Goal: Task Accomplishment & Management: Use online tool/utility

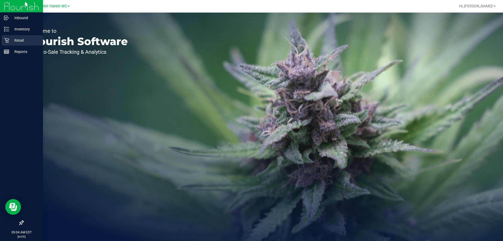
click at [12, 41] on p "Retail" at bounding box center [24, 40] width 31 height 6
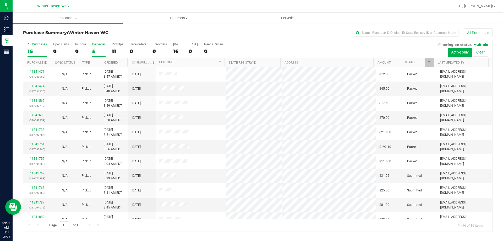
click at [93, 51] on div "5" at bounding box center [98, 51] width 13 height 6
click at [0, 0] on input "Deliveries 5" at bounding box center [0, 0] width 0 height 0
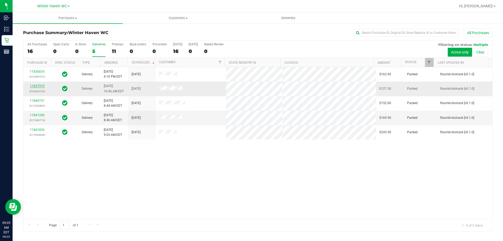
click at [38, 87] on link "11837919" at bounding box center [37, 86] width 15 height 4
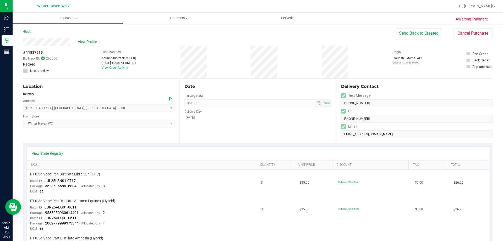
click at [30, 32] on link "Back" at bounding box center [27, 32] width 8 height 4
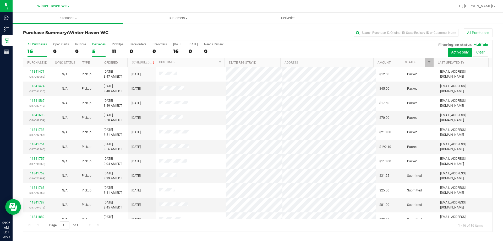
click at [93, 50] on div "5" at bounding box center [98, 51] width 13 height 6
click at [0, 0] on input "Deliveries 5" at bounding box center [0, 0] width 0 height 0
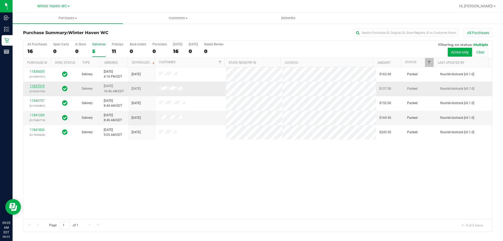
click at [33, 86] on link "11837919" at bounding box center [37, 86] width 15 height 4
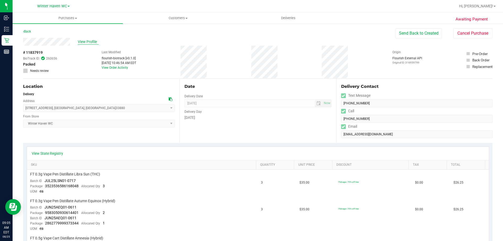
click at [84, 42] on span "View Profile" at bounding box center [88, 41] width 21 height 5
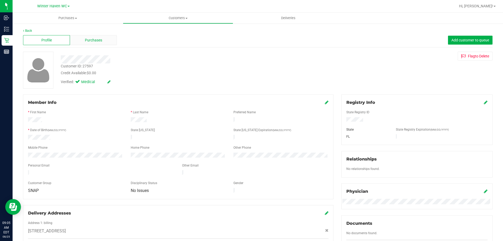
click at [89, 41] on span "Purchases" at bounding box center [93, 39] width 17 height 5
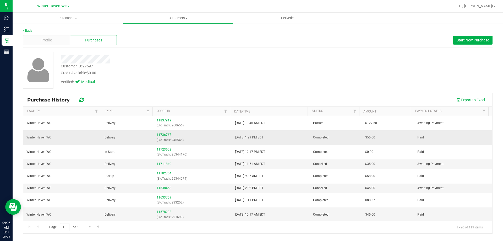
click at [108, 138] on span "Delivery" at bounding box center [109, 137] width 11 height 5
click at [162, 133] on link "11736767" at bounding box center [164, 135] width 15 height 4
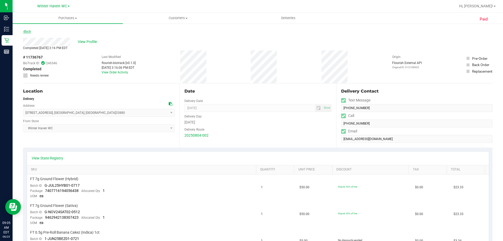
click at [26, 33] on link "Back" at bounding box center [27, 32] width 8 height 4
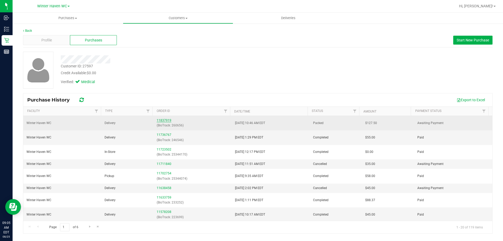
click at [166, 119] on link "11837919" at bounding box center [164, 120] width 15 height 4
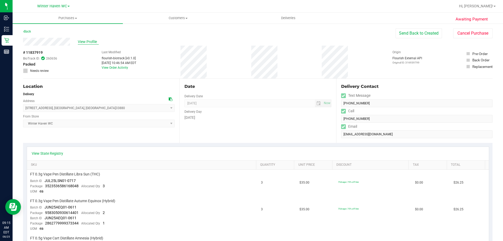
click at [80, 42] on span "View Profile" at bounding box center [88, 41] width 21 height 5
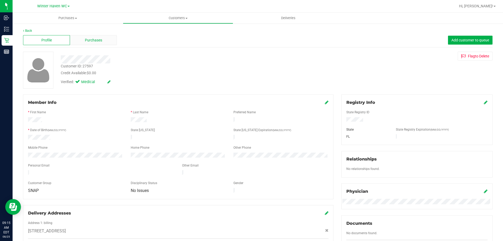
click at [98, 43] on div "Purchases" at bounding box center [93, 40] width 47 height 10
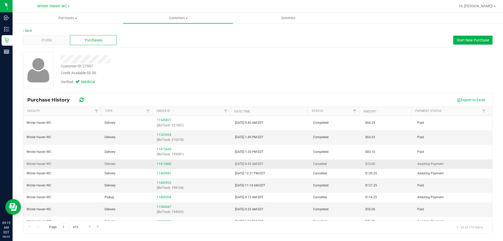
scroll to position [150, 0]
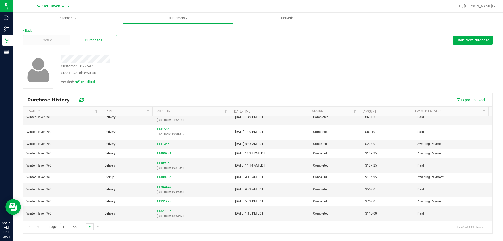
click at [90, 225] on span "Go to the next page" at bounding box center [90, 226] width 4 height 4
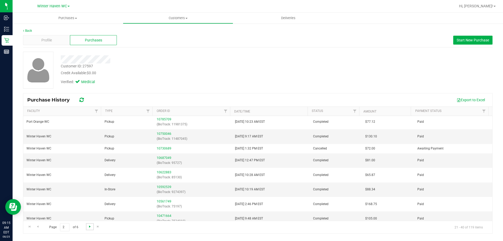
scroll to position [0, 0]
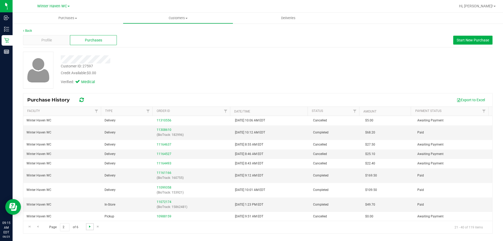
click at [89, 227] on span "Go to the next page" at bounding box center [90, 226] width 4 height 4
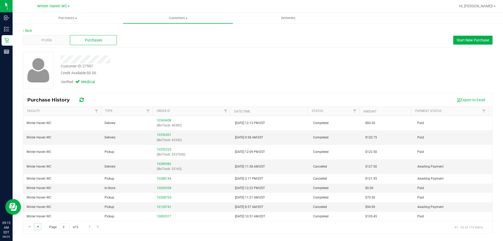
click at [40, 227] on span "Go to the previous page" at bounding box center [38, 226] width 4 height 4
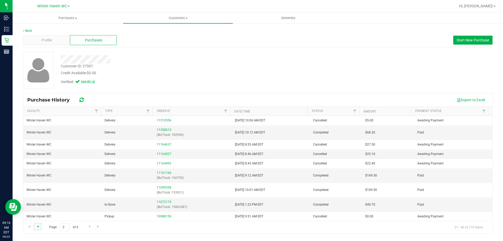
click at [36, 227] on span "Go to the previous page" at bounding box center [38, 226] width 4 height 4
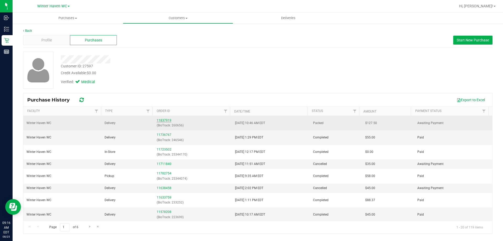
click at [159, 121] on link "11837919" at bounding box center [164, 120] width 15 height 4
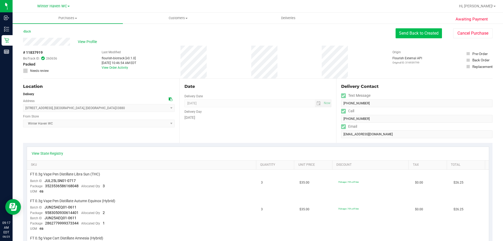
click at [424, 32] on button "Send Back to Created" at bounding box center [418, 33] width 46 height 10
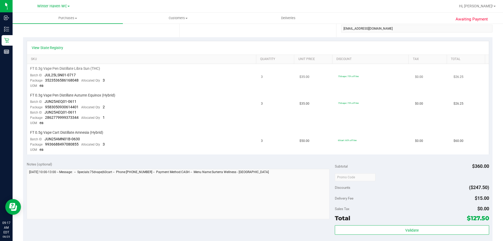
scroll to position [131, 0]
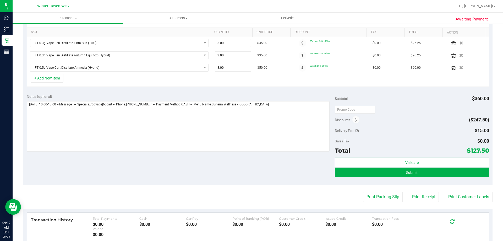
click at [355, 130] on icon at bounding box center [357, 131] width 4 height 4
type input "$15.00"
drag, startPoint x: 466, startPoint y: 132, endPoint x: 426, endPoint y: 138, distance: 40.9
click at [421, 135] on div "Subtotal $360.00 Discounts ($247.50) Delivery Fee $15.00 15 Sales Tax $0.00 Tot…" at bounding box center [412, 137] width 154 height 87
type input "5.00"
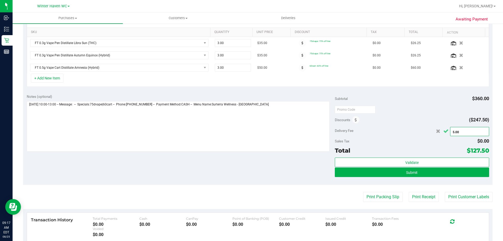
type input "$5.00"
click at [443, 133] on icon "Cancel button" at bounding box center [445, 131] width 5 height 4
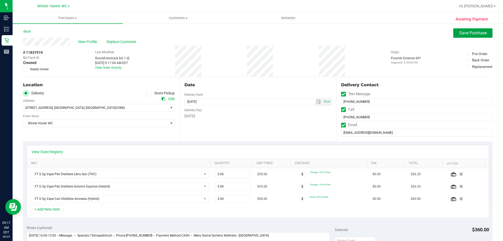
click at [465, 34] on span "Save Purchase" at bounding box center [472, 32] width 27 height 5
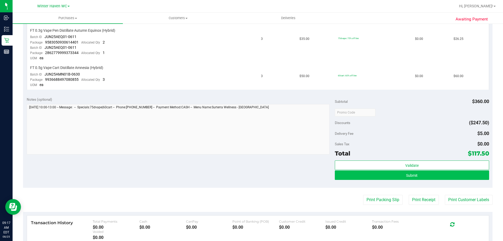
scroll to position [209, 0]
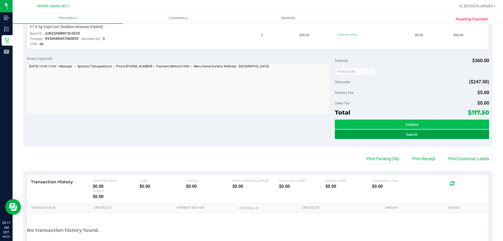
click at [384, 134] on button "Submit" at bounding box center [412, 133] width 154 height 9
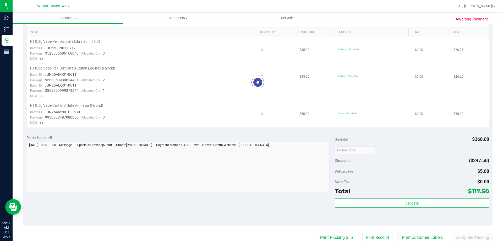
scroll to position [236, 0]
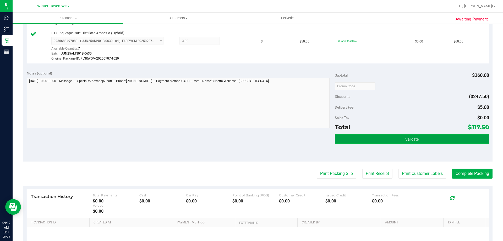
click at [394, 137] on button "Validate" at bounding box center [412, 138] width 154 height 9
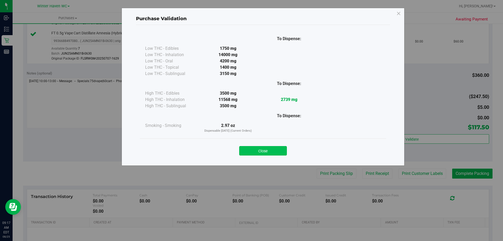
click at [279, 151] on button "Close" at bounding box center [263, 150] width 48 height 9
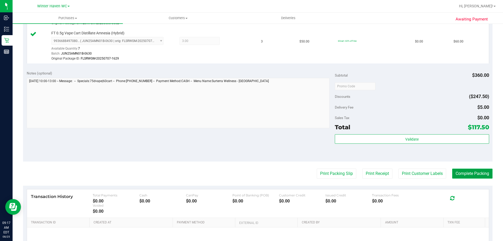
click at [460, 174] on button "Complete Packing" at bounding box center [472, 173] width 40 height 10
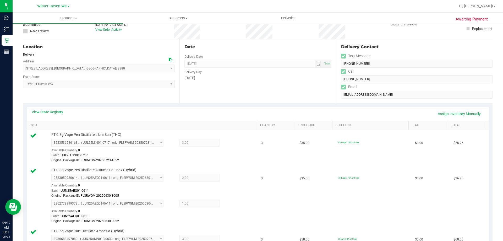
scroll to position [0, 0]
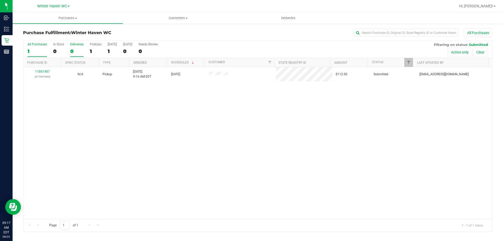
click at [74, 53] on div "0" at bounding box center [76, 51] width 13 height 6
click at [0, 0] on input "Deliveries 0" at bounding box center [0, 0] width 0 height 0
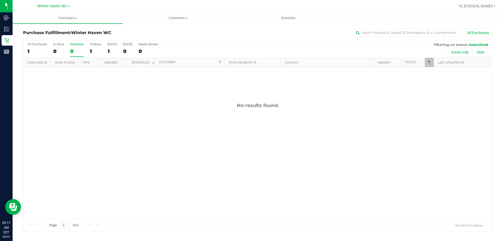
click at [427, 60] on link "Filter" at bounding box center [429, 62] width 9 height 9
click at [433, 120] on input "Packed" at bounding box center [431, 119] width 3 height 3
checkbox input "true"
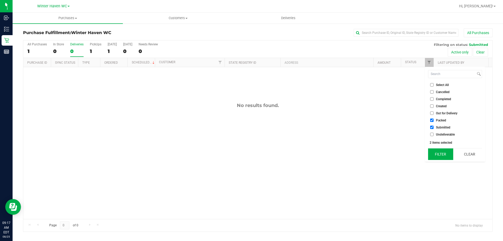
click at [441, 155] on button "Filter" at bounding box center [440, 154] width 25 height 12
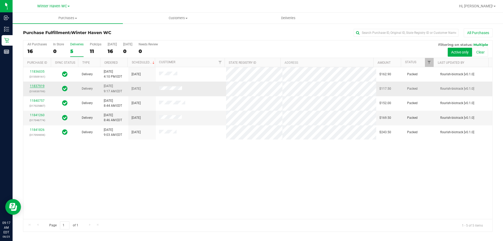
click at [37, 86] on link "11837919" at bounding box center [37, 86] width 15 height 4
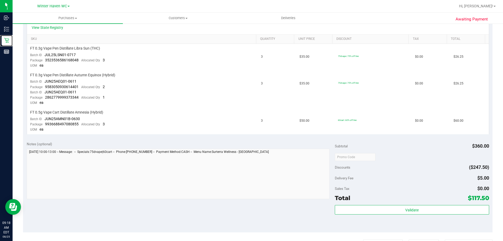
scroll to position [105, 0]
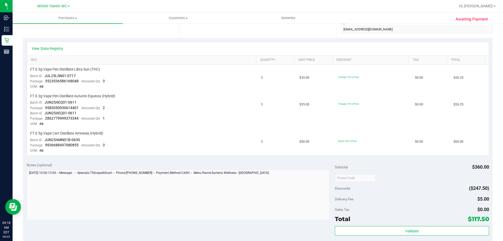
drag, startPoint x: 485, startPoint y: 198, endPoint x: 344, endPoint y: 190, distance: 141.1
click at [344, 189] on div "Subtotal $360.00 Discounts ($247.50) Delivery Fee $5.00 Sales Tax $0.00 Total $…" at bounding box center [412, 205] width 154 height 87
drag, startPoint x: 352, startPoint y: 197, endPoint x: 370, endPoint y: 197, distance: 17.8
click at [353, 197] on div "Delivery Fee $5.00" at bounding box center [412, 198] width 154 height 9
click at [494, 196] on div "Awaiting Payment Back Send Back to Created Cancel Purchase View Profile # 11837…" at bounding box center [258, 151] width 490 height 467
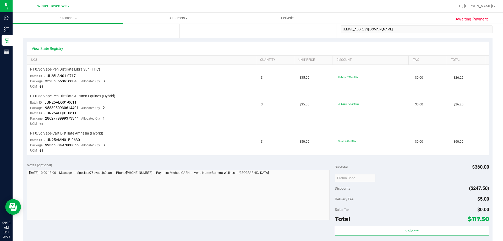
click at [488, 197] on div "Notes (optional) Subtotal $360.00 Discounts ($247.50) Delivery Fee $5.00 Sales …" at bounding box center [257, 206] width 469 height 94
drag, startPoint x: 490, startPoint y: 198, endPoint x: 335, endPoint y: 199, distance: 155.0
click at [336, 199] on div "Awaiting Payment Back Send Back to Created Cancel Purchase View Profile # 11837…" at bounding box center [258, 151] width 490 height 467
click at [335, 198] on span "Delivery Fee" at bounding box center [344, 199] width 19 height 4
click at [495, 196] on div "Awaiting Payment Back Send Back to Created Cancel Purchase View Profile # 11837…" at bounding box center [258, 151] width 490 height 467
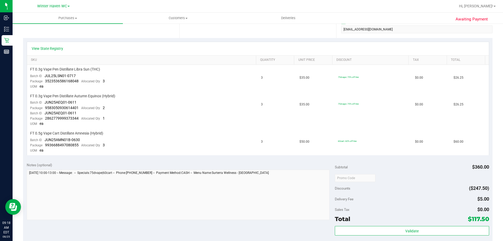
drag, startPoint x: 493, startPoint y: 197, endPoint x: 332, endPoint y: 200, distance: 161.6
click at [332, 200] on div "Awaiting Payment Back Send Back to Created Cancel Purchase View Profile # 11837…" at bounding box center [258, 151] width 490 height 467
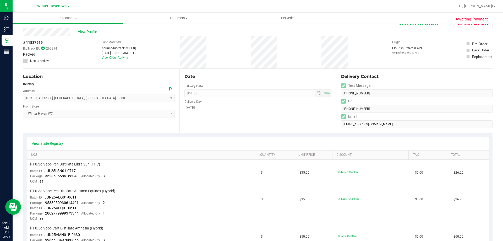
scroll to position [0, 0]
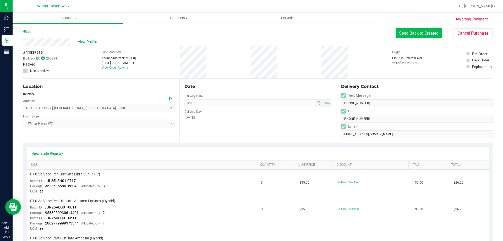
click at [421, 31] on button "Send Back to Created" at bounding box center [418, 33] width 46 height 10
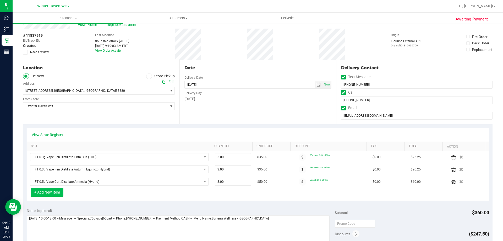
scroll to position [26, 0]
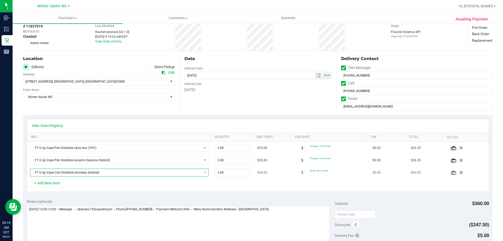
click at [51, 175] on span "FT 0.5g Vape Cart Distillate Amnesia (Hybrid)" at bounding box center [115, 172] width 171 height 7
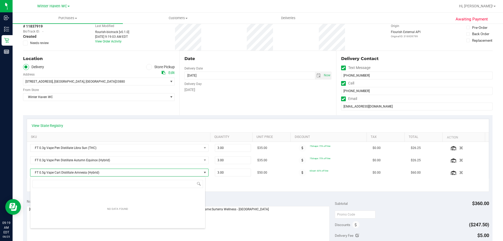
scroll to position [8, 174]
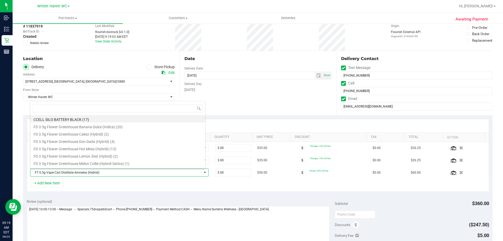
click at [215, 180] on div "+ Add New Item" at bounding box center [258, 184] width 462 height 13
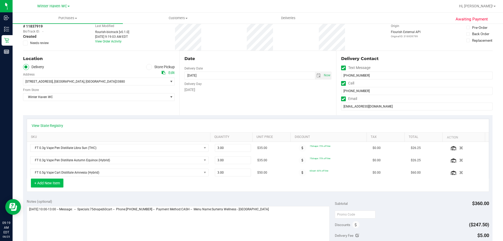
click at [52, 180] on button "+ Add New Item" at bounding box center [47, 182] width 32 height 9
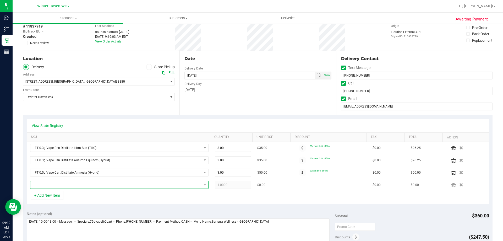
click at [58, 186] on span "NO DATA FOUND" at bounding box center [115, 184] width 171 height 7
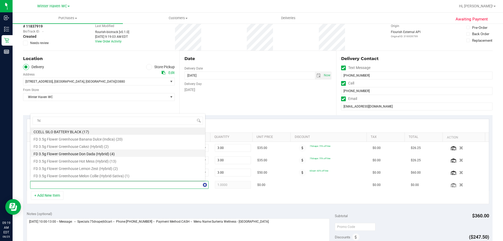
type input "1ct"
click at [88, 161] on li "FT 0.5g Pre-Roll Melon Collie (Hybrid-Sativa) 1ct (7)" at bounding box center [117, 160] width 175 height 7
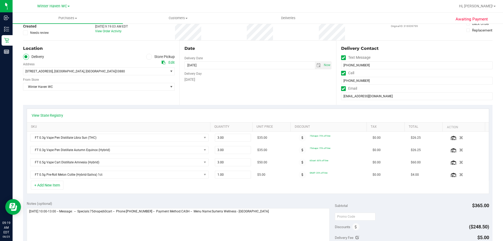
scroll to position [0, 0]
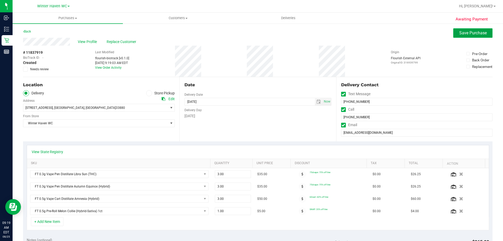
click at [468, 32] on span "Save Purchase" at bounding box center [472, 32] width 27 height 5
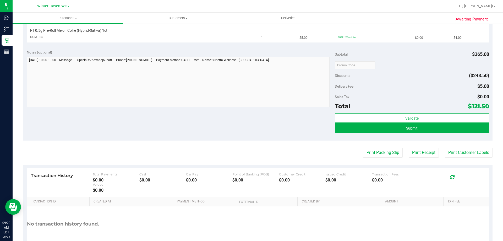
scroll to position [266, 0]
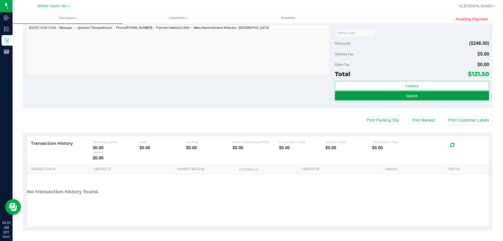
click at [407, 96] on span "Submit" at bounding box center [412, 96] width 12 height 4
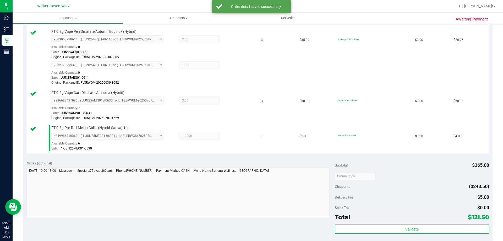
scroll to position [236, 0]
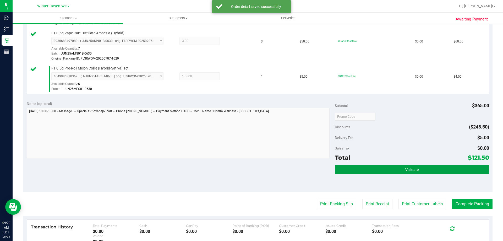
click at [392, 170] on button "Validate" at bounding box center [412, 168] width 154 height 9
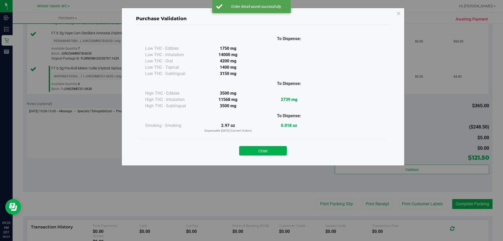
click at [283, 150] on button "Close" at bounding box center [263, 150] width 48 height 9
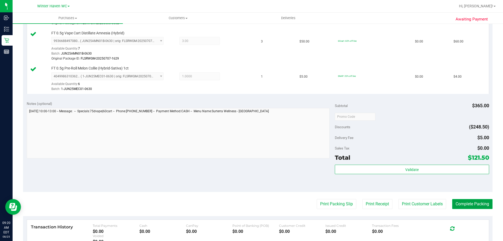
click at [465, 202] on button "Complete Packing" at bounding box center [472, 204] width 40 height 10
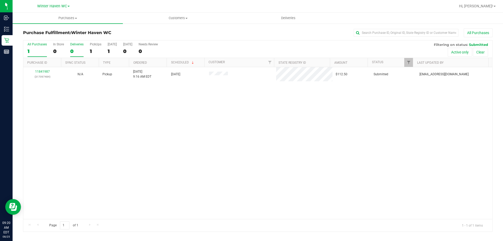
click at [74, 51] on div "0" at bounding box center [76, 51] width 13 height 6
click at [0, 0] on input "Deliveries 0" at bounding box center [0, 0] width 0 height 0
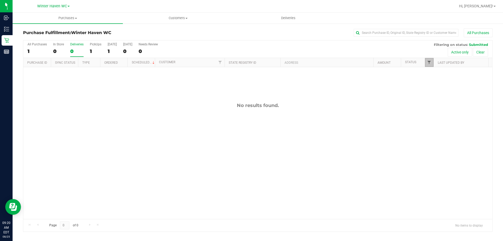
click at [428, 63] on span "Filter" at bounding box center [429, 62] width 4 height 4
click at [431, 121] on input "Packed" at bounding box center [431, 119] width 3 height 3
checkbox input "true"
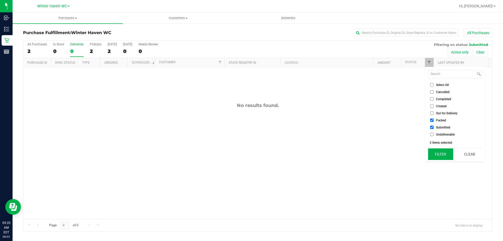
click at [438, 155] on button "Filter" at bounding box center [440, 154] width 25 height 12
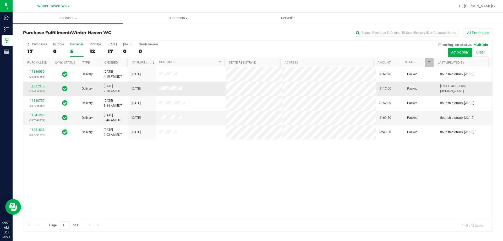
click at [37, 86] on link "11837919" at bounding box center [37, 86] width 15 height 4
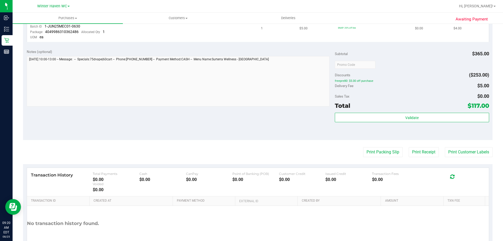
scroll to position [276, 0]
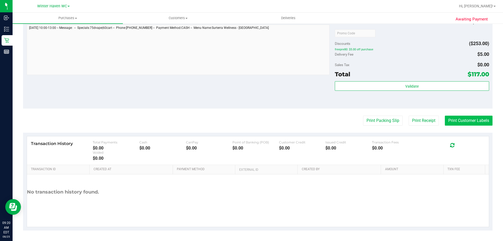
click at [460, 122] on button "Print Customer Labels" at bounding box center [469, 120] width 48 height 10
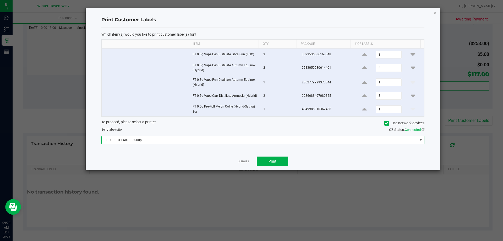
click at [261, 142] on span "PRODUCT LABEL - 300dpi" at bounding box center [260, 139] width 316 height 7
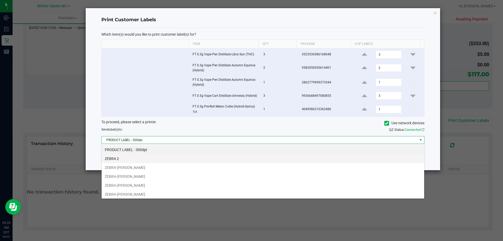
scroll to position [8, 323]
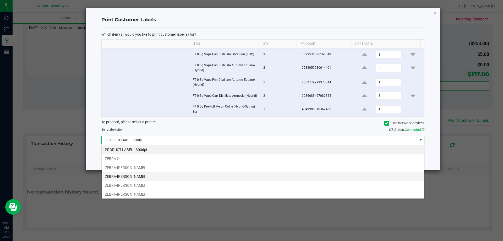
click at [165, 174] on li "ZEBRA-[PERSON_NAME]" at bounding box center [263, 176] width 322 height 9
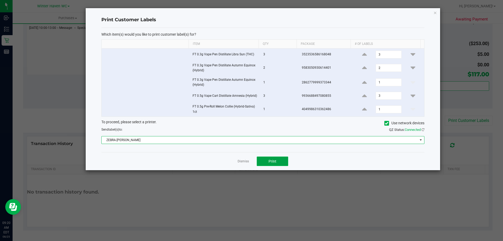
click at [277, 162] on button "Print" at bounding box center [272, 160] width 31 height 9
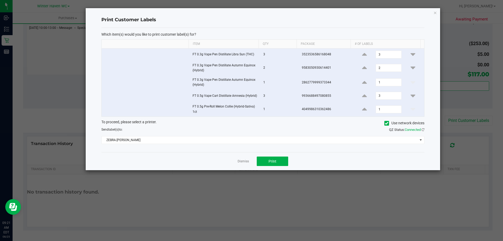
click at [238, 162] on link "Dismiss" at bounding box center [242, 161] width 11 height 4
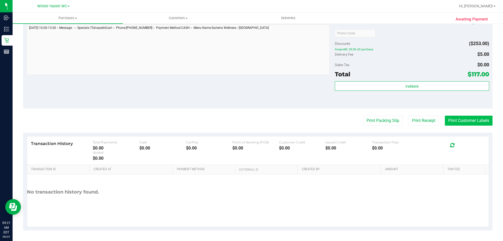
click at [456, 121] on button "Print Customer Labels" at bounding box center [469, 120] width 48 height 10
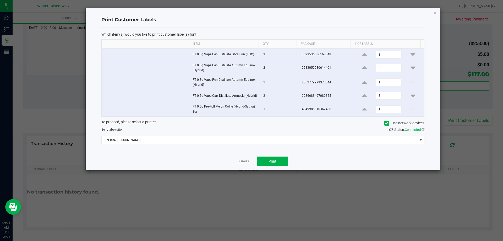
click at [246, 158] on div "Dismiss Print" at bounding box center [262, 161] width 323 height 18
click at [246, 161] on link "Dismiss" at bounding box center [242, 161] width 11 height 4
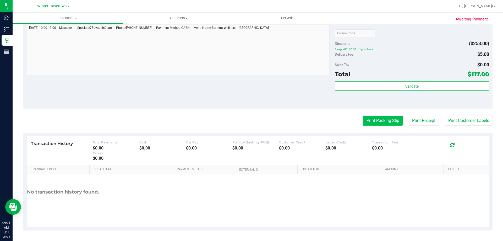
click at [389, 122] on button "Print Packing Slip" at bounding box center [383, 120] width 40 height 10
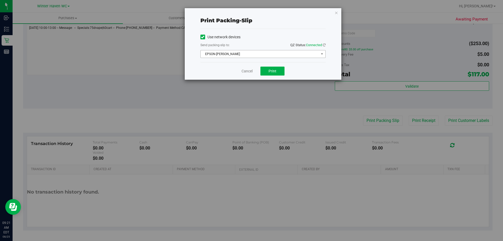
click at [276, 55] on span "EPSON-[PERSON_NAME]" at bounding box center [260, 53] width 118 height 7
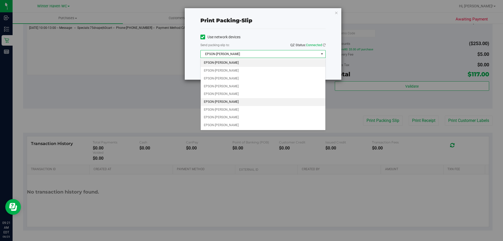
click at [253, 102] on li "EPSON-[PERSON_NAME]" at bounding box center [263, 102] width 125 height 8
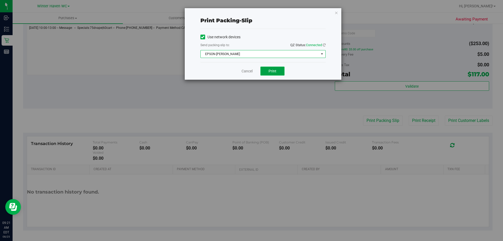
click at [282, 70] on button "Print" at bounding box center [272, 71] width 24 height 9
click at [247, 70] on link "Cancel" at bounding box center [246, 70] width 11 height 5
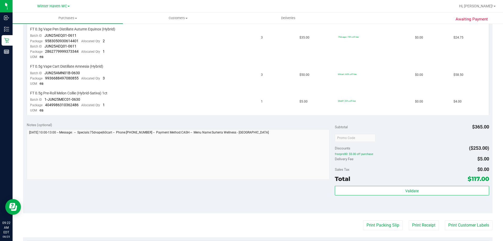
scroll to position [224, 0]
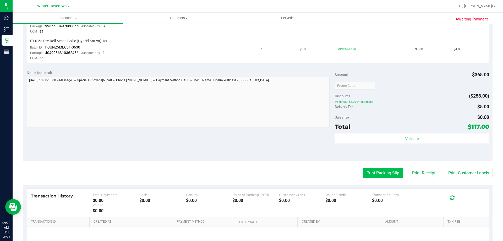
click at [383, 170] on button "Print Packing Slip" at bounding box center [383, 173] width 40 height 10
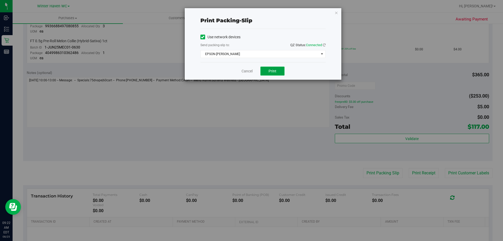
click at [270, 70] on span "Print" at bounding box center [272, 71] width 8 height 4
click at [251, 71] on link "Cancel" at bounding box center [246, 70] width 11 height 5
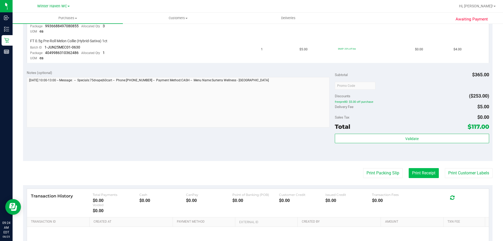
click at [421, 173] on button "Print Receipt" at bounding box center [423, 173] width 30 height 10
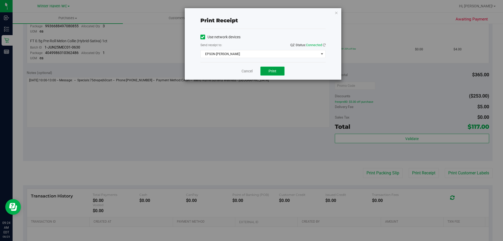
click at [268, 73] on button "Print" at bounding box center [272, 71] width 24 height 9
click at [249, 72] on link "Cancel" at bounding box center [246, 70] width 11 height 5
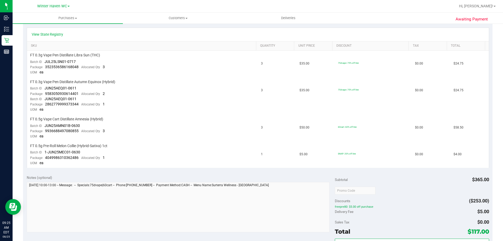
scroll to position [0, 0]
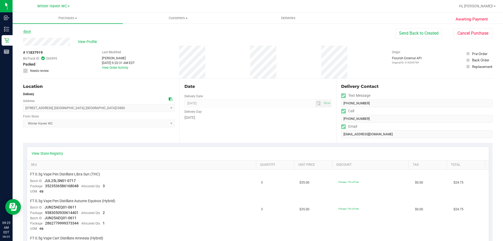
click at [30, 31] on link "Back" at bounding box center [27, 32] width 8 height 4
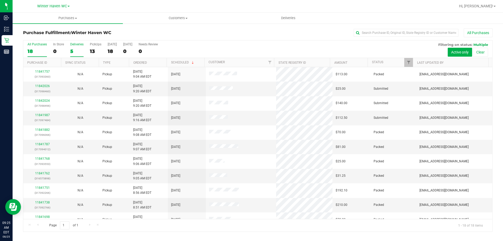
click at [72, 49] on div "5" at bounding box center [76, 51] width 13 height 6
click at [0, 0] on input "Deliveries 5" at bounding box center [0, 0] width 0 height 0
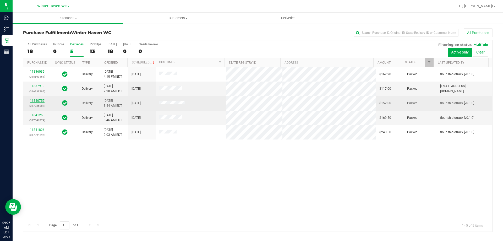
click at [37, 100] on link "11840757" at bounding box center [37, 101] width 15 height 4
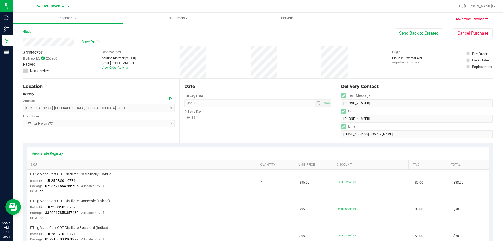
drag, startPoint x: 355, startPoint y: 122, endPoint x: 297, endPoint y: 116, distance: 58.1
click at [297, 116] on div "[DATE]" at bounding box center [257, 117] width 147 height 5
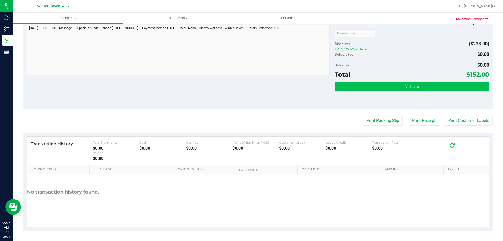
scroll to position [266, 0]
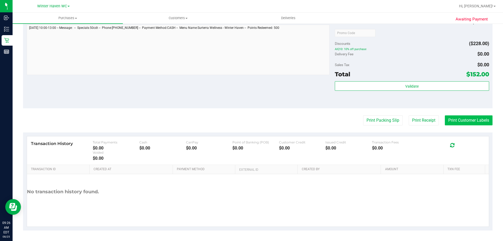
click at [452, 119] on button "Print Customer Labels" at bounding box center [469, 120] width 48 height 10
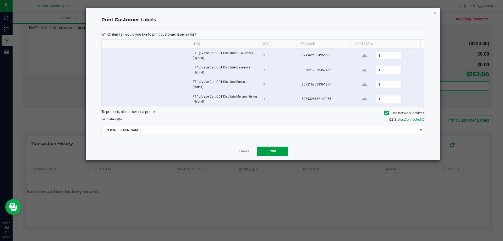
click at [272, 154] on button "Print" at bounding box center [272, 150] width 31 height 9
click at [245, 152] on link "Dismiss" at bounding box center [242, 151] width 11 height 4
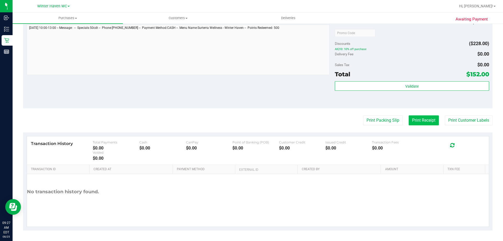
click at [421, 120] on button "Print Receipt" at bounding box center [423, 120] width 30 height 10
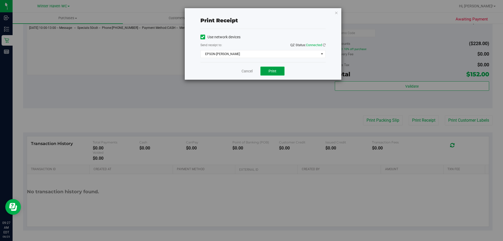
click at [269, 70] on span "Print" at bounding box center [272, 71] width 8 height 4
click at [267, 68] on button "Print" at bounding box center [272, 71] width 24 height 9
click at [247, 71] on link "Cancel" at bounding box center [246, 70] width 11 height 5
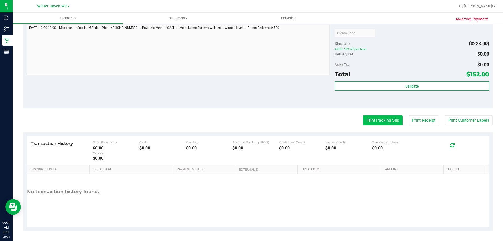
click at [393, 121] on button "Print Packing Slip" at bounding box center [383, 120] width 40 height 10
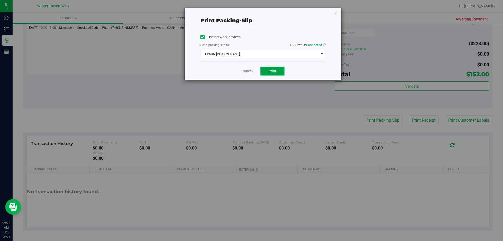
click at [277, 72] on button "Print" at bounding box center [272, 71] width 24 height 9
click at [250, 73] on link "Cancel" at bounding box center [246, 70] width 11 height 5
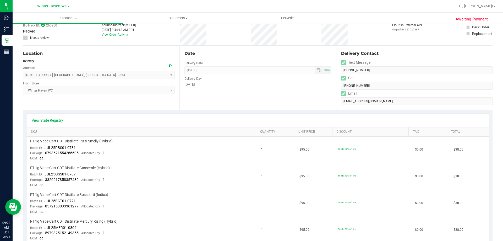
scroll to position [0, 0]
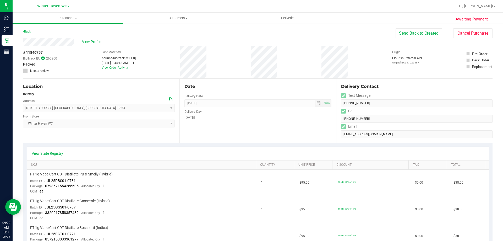
click at [30, 32] on link "Back" at bounding box center [27, 32] width 8 height 4
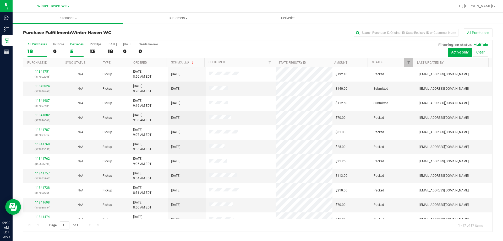
click at [71, 49] on div "5" at bounding box center [76, 51] width 13 height 6
click at [0, 0] on input "Deliveries 5" at bounding box center [0, 0] width 0 height 0
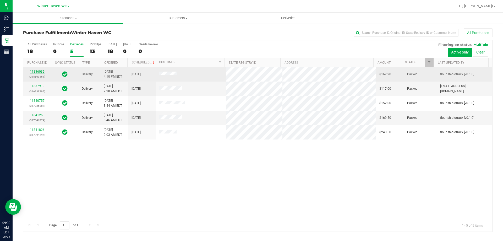
click at [40, 71] on link "11836035" at bounding box center [37, 72] width 15 height 4
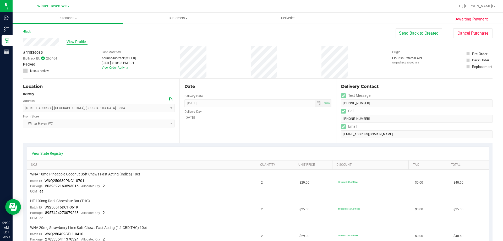
click at [72, 40] on span "View Profile" at bounding box center [77, 41] width 21 height 5
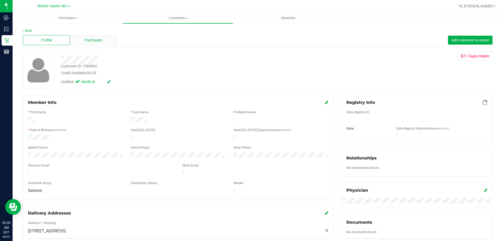
click at [97, 41] on span "Purchases" at bounding box center [93, 39] width 17 height 5
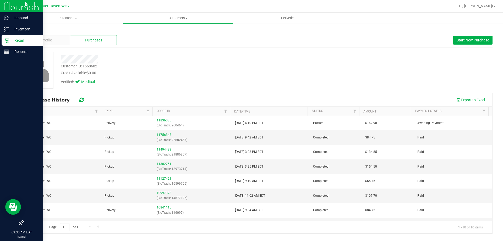
click at [6, 40] on icon at bounding box center [6, 40] width 5 height 5
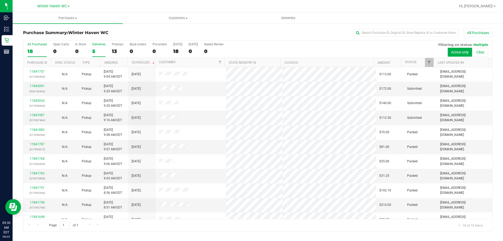
click at [93, 50] on div "5" at bounding box center [98, 51] width 13 height 6
click at [0, 0] on input "Deliveries 5" at bounding box center [0, 0] width 0 height 0
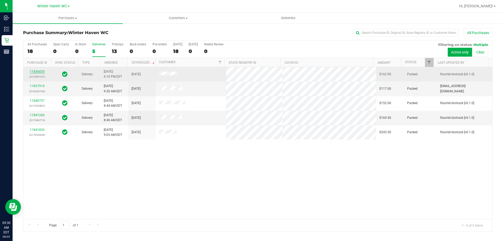
click at [40, 71] on link "11836035" at bounding box center [37, 72] width 15 height 4
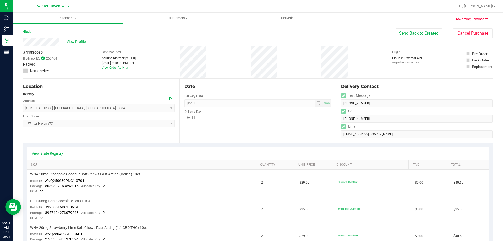
scroll to position [131, 0]
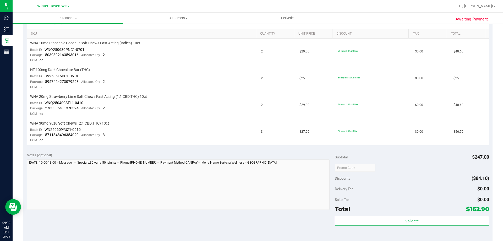
drag, startPoint x: 462, startPoint y: 209, endPoint x: 472, endPoint y: 196, distance: 16.5
click at [484, 207] on span "$162.90" at bounding box center [477, 208] width 23 height 7
click at [195, 108] on td "WNA 20mg Strawberry Lime Soft Chews Fast Acting (1:1 CBD:THC) 10ct Batch ID WNQ…" at bounding box center [142, 105] width 231 height 27
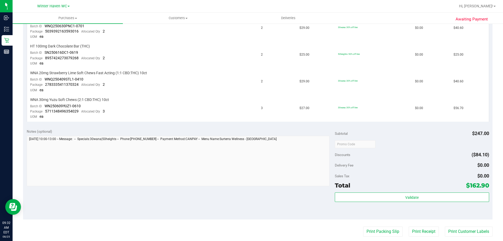
scroll to position [183, 0]
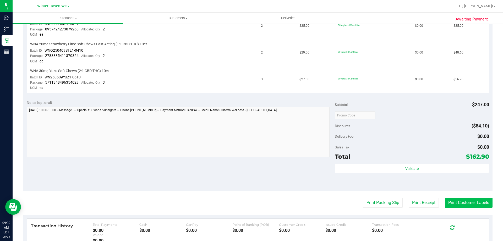
click at [465, 207] on button "Print Customer Labels" at bounding box center [469, 202] width 48 height 10
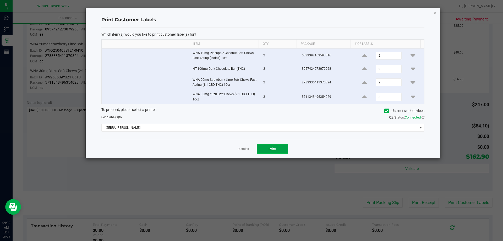
click at [265, 147] on button "Print" at bounding box center [272, 148] width 31 height 9
click at [246, 149] on link "Dismiss" at bounding box center [242, 149] width 11 height 4
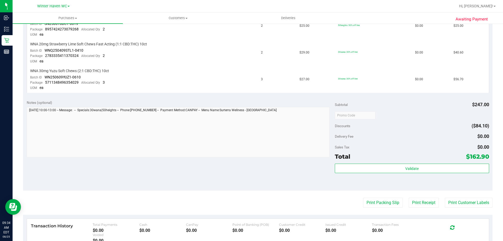
click at [389, 208] on purchase-details "Back Send Back to Created Cancel Purchase View Profile # 11836035 BioTrack ID: …" at bounding box center [257, 78] width 469 height 467
click at [388, 205] on button "Print Packing Slip" at bounding box center [383, 202] width 40 height 10
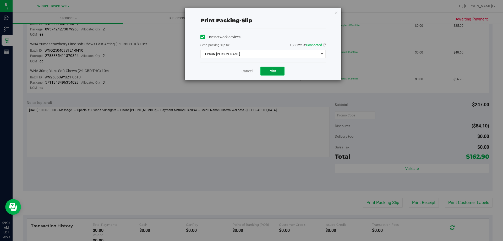
click at [276, 71] on span "Print" at bounding box center [272, 71] width 8 height 4
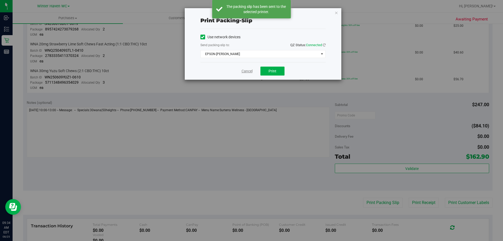
click at [246, 69] on link "Cancel" at bounding box center [246, 70] width 11 height 5
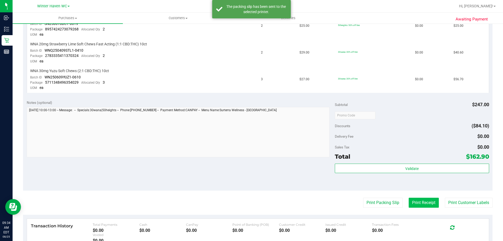
click at [411, 200] on button "Print Receipt" at bounding box center [423, 202] width 30 height 10
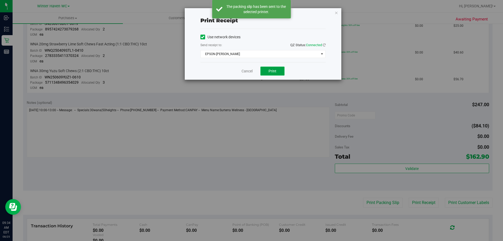
click at [280, 69] on button "Print" at bounding box center [272, 71] width 24 height 9
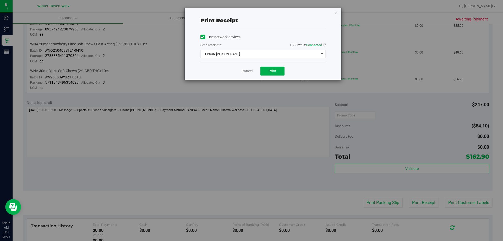
click at [246, 71] on link "Cancel" at bounding box center [246, 70] width 11 height 5
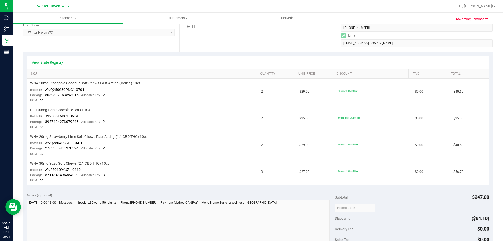
scroll to position [52, 0]
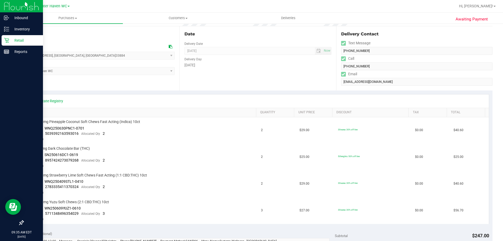
click at [10, 42] on p "Retail" at bounding box center [24, 40] width 31 height 6
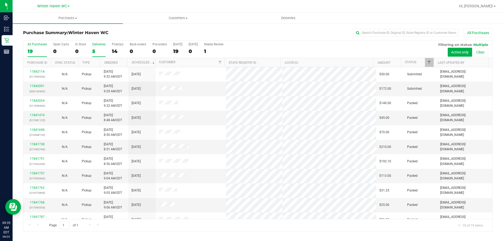
click at [94, 52] on div "5" at bounding box center [98, 51] width 13 height 6
click at [0, 0] on input "Deliveries 5" at bounding box center [0, 0] width 0 height 0
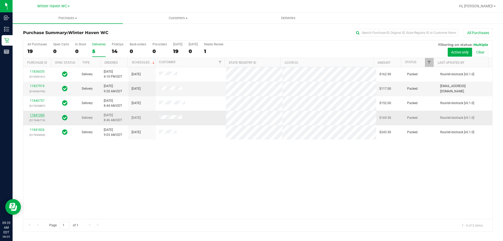
click at [37, 113] on link "11841260" at bounding box center [37, 115] width 15 height 4
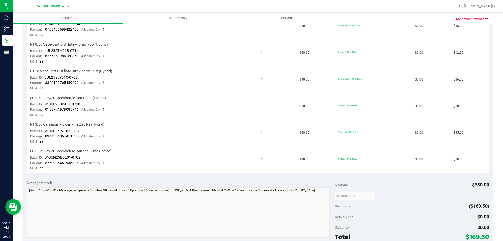
scroll to position [236, 0]
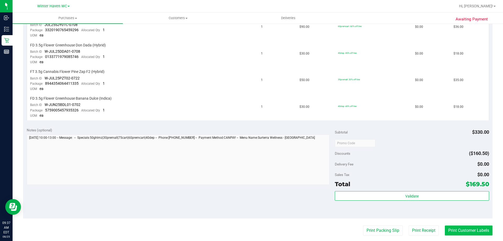
click at [457, 228] on button "Print Customer Labels" at bounding box center [469, 230] width 48 height 10
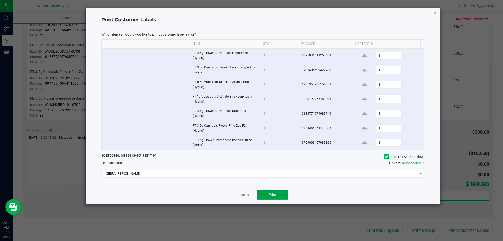
click at [274, 194] on button "Print" at bounding box center [272, 194] width 31 height 9
drag, startPoint x: 203, startPoint y: 225, endPoint x: 305, endPoint y: 233, distance: 102.0
drag, startPoint x: 305, startPoint y: 233, endPoint x: 247, endPoint y: 194, distance: 70.4
click at [245, 194] on link "Dismiss" at bounding box center [242, 194] width 11 height 4
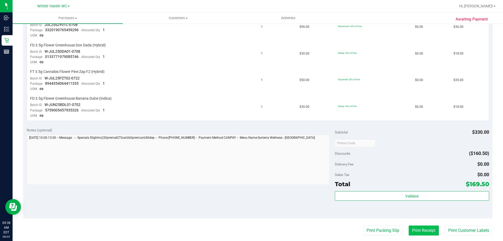
click at [414, 232] on button "Print Receipt" at bounding box center [423, 230] width 30 height 10
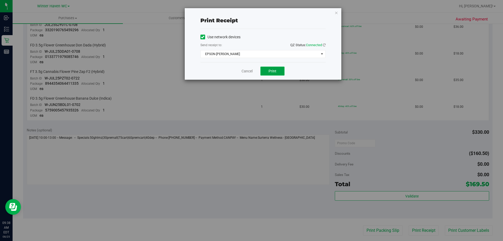
click at [272, 69] on span "Print" at bounding box center [272, 71] width 8 height 4
click at [244, 72] on link "Cancel" at bounding box center [246, 70] width 11 height 5
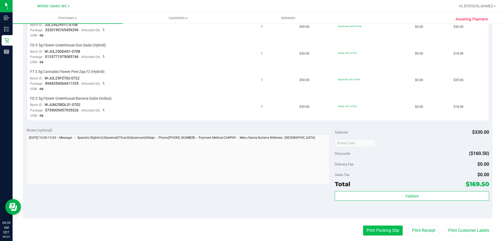
click at [382, 229] on button "Print Packing Slip" at bounding box center [383, 230] width 40 height 10
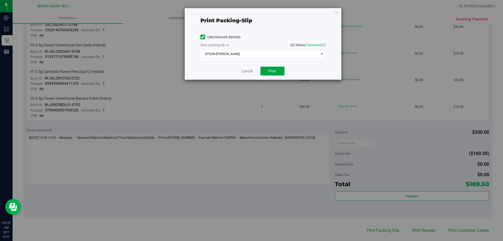
click at [271, 70] on span "Print" at bounding box center [272, 71] width 8 height 4
click at [249, 72] on link "Cancel" at bounding box center [246, 70] width 11 height 5
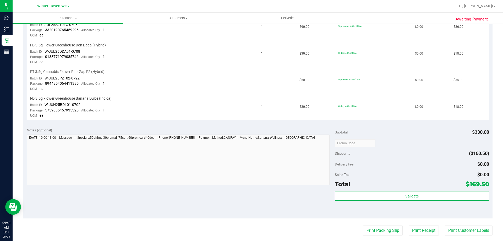
drag, startPoint x: 249, startPoint y: 72, endPoint x: 215, endPoint y: 85, distance: 36.5
click at [215, 85] on td "FT 3.5g Cannabis Flower Pine Zap F2 (Hybrid) Batch ID W-JUL25PZT02-0722 Package…" at bounding box center [142, 80] width 231 height 27
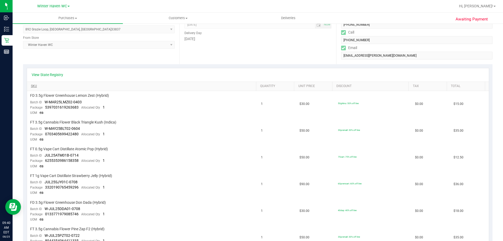
scroll to position [0, 0]
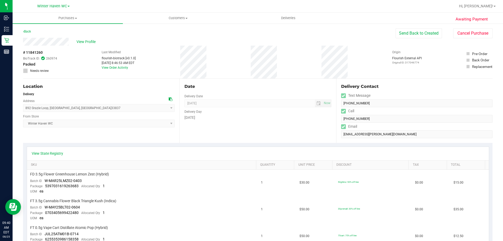
click at [30, 29] on div "Back" at bounding box center [27, 31] width 8 height 6
click at [30, 31] on link "Back" at bounding box center [27, 32] width 8 height 4
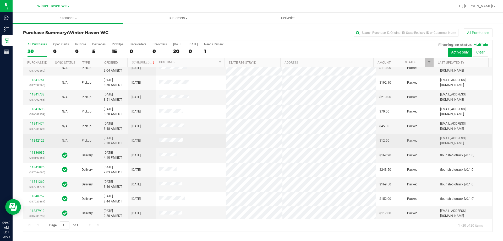
scroll to position [138, 0]
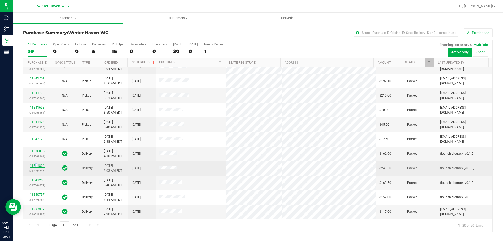
click at [36, 163] on div "11841826 (317094696)" at bounding box center [36, 168] width 21 height 10
click at [36, 165] on link "11841826" at bounding box center [37, 166] width 15 height 4
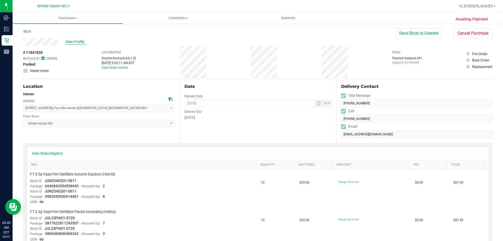
click at [81, 42] on span "View Profile" at bounding box center [75, 41] width 21 height 5
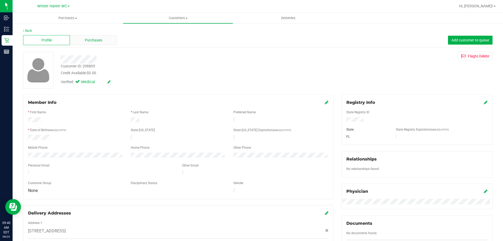
click at [103, 43] on div "Purchases" at bounding box center [93, 40] width 47 height 10
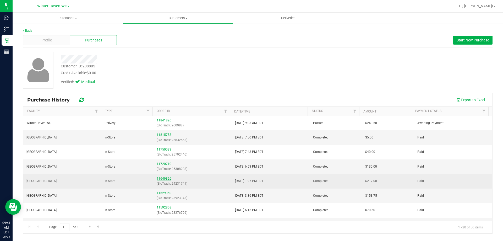
click at [165, 177] on link "11649826" at bounding box center [164, 178] width 15 height 4
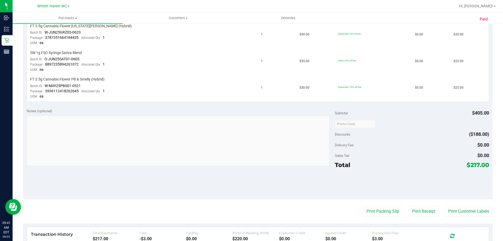
scroll to position [288, 0]
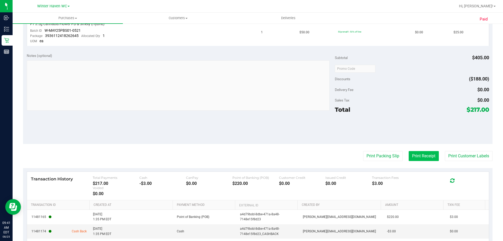
click at [417, 155] on button "Print Receipt" at bounding box center [423, 156] width 30 height 10
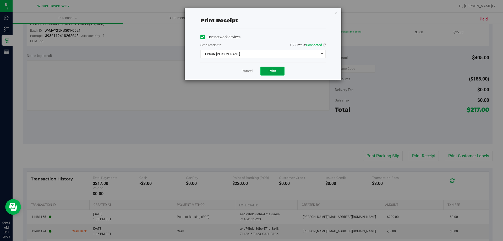
click at [276, 72] on span "Print" at bounding box center [272, 71] width 8 height 4
click at [251, 70] on link "Cancel" at bounding box center [246, 70] width 11 height 5
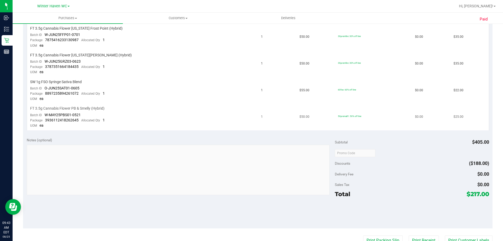
scroll to position [236, 0]
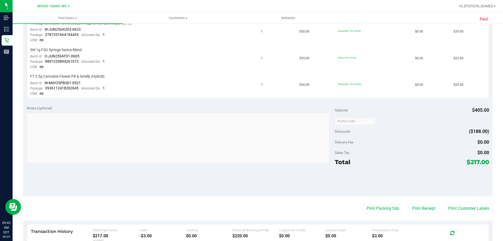
drag, startPoint x: 462, startPoint y: 161, endPoint x: 481, endPoint y: 161, distance: 19.4
click at [481, 161] on span "$217.00" at bounding box center [477, 161] width 23 height 7
click at [449, 209] on button "Print Customer Labels" at bounding box center [469, 208] width 48 height 10
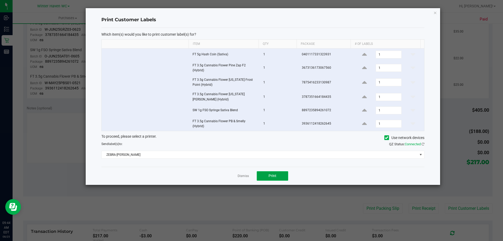
click at [267, 174] on button "Print" at bounding box center [272, 175] width 31 height 9
click at [244, 176] on link "Dismiss" at bounding box center [242, 176] width 11 height 4
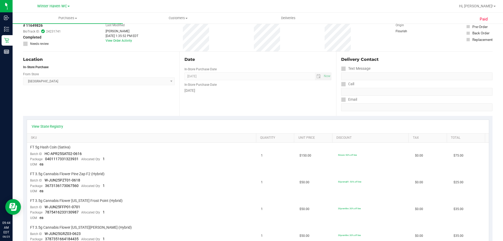
scroll to position [0, 0]
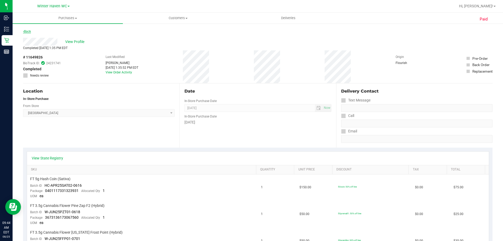
click at [28, 32] on link "Back" at bounding box center [27, 32] width 8 height 4
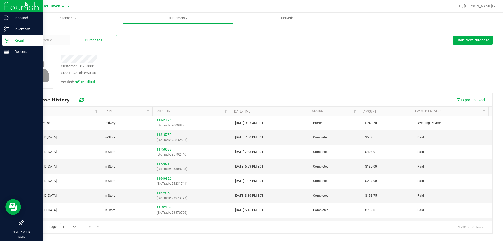
click at [7, 41] on icon at bounding box center [6, 40] width 5 height 5
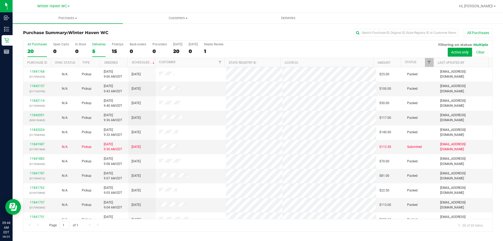
click at [96, 48] on div "5" at bounding box center [98, 51] width 13 height 6
click at [0, 0] on input "Deliveries 5" at bounding box center [0, 0] width 0 height 0
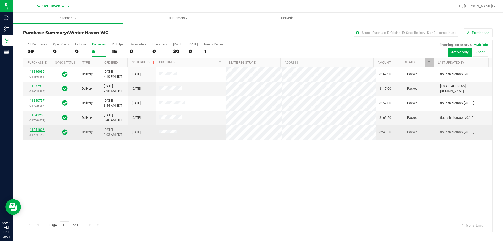
click at [41, 131] on link "11841826" at bounding box center [37, 130] width 15 height 4
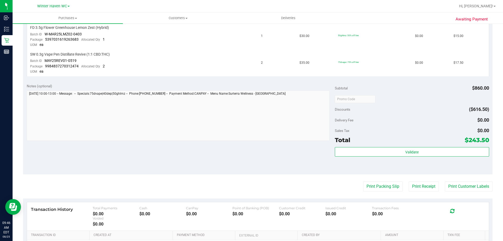
scroll to position [340, 0]
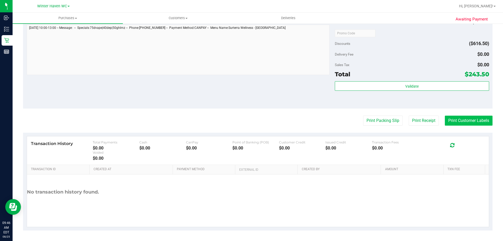
click at [451, 122] on button "Print Customer Labels" at bounding box center [469, 120] width 48 height 10
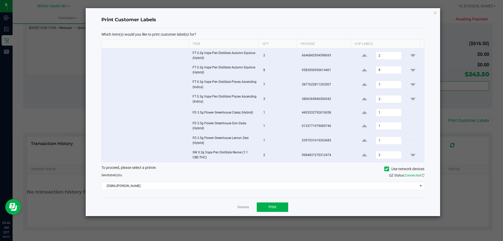
click at [245, 208] on link "Dismiss" at bounding box center [242, 207] width 11 height 4
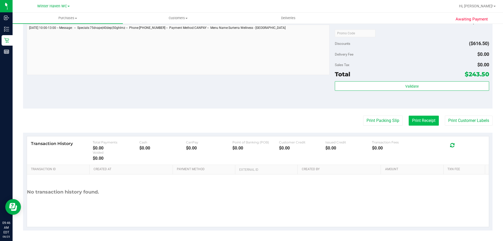
click at [423, 120] on button "Print Receipt" at bounding box center [423, 120] width 30 height 10
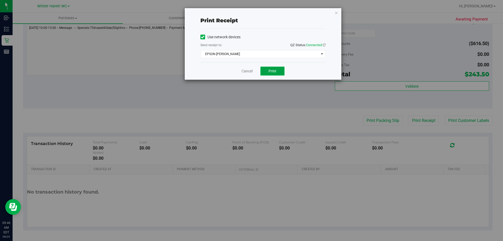
click at [272, 71] on span "Print" at bounding box center [272, 71] width 8 height 4
click at [246, 71] on link "Cancel" at bounding box center [246, 70] width 11 height 5
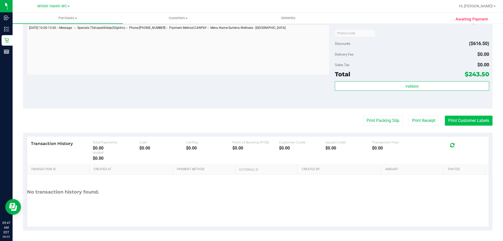
click at [449, 121] on button "Print Customer Labels" at bounding box center [469, 120] width 48 height 10
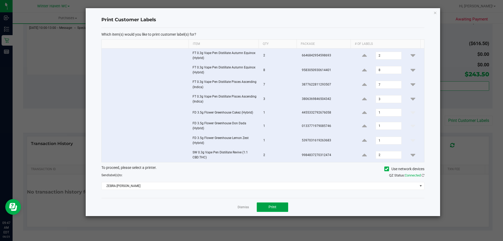
click at [265, 206] on button "Print" at bounding box center [272, 206] width 31 height 9
click at [245, 206] on link "Dismiss" at bounding box center [242, 207] width 11 height 4
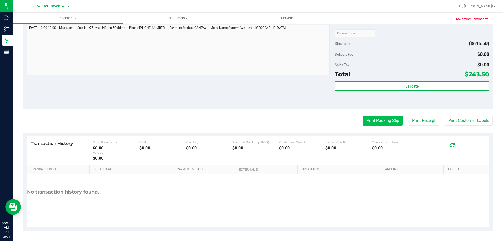
click at [391, 119] on button "Print Packing Slip" at bounding box center [383, 120] width 40 height 10
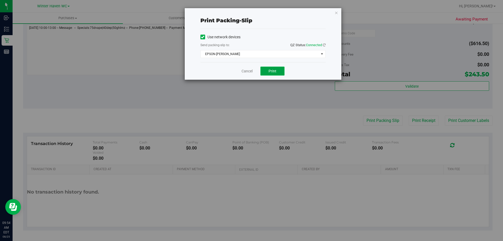
click at [277, 69] on button "Print" at bounding box center [272, 71] width 24 height 9
click at [244, 70] on link "Cancel" at bounding box center [246, 70] width 11 height 5
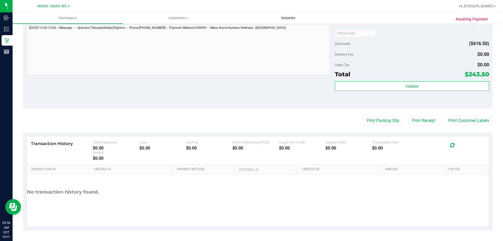
click at [289, 19] on span "Deliveries" at bounding box center [288, 18] width 29 height 5
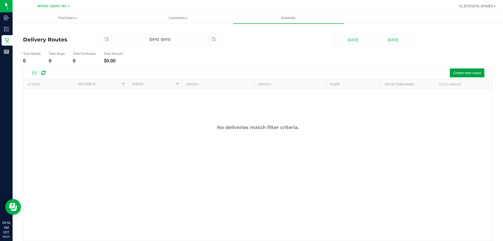
click at [466, 73] on span "Create new route" at bounding box center [467, 73] width 28 height 4
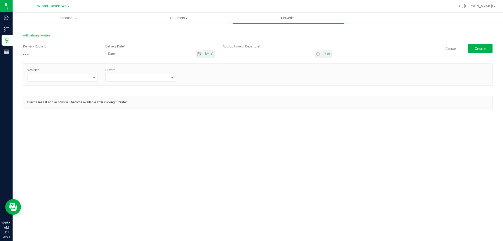
type input "hour:minute AM"
click at [272, 53] on input "hour:minute AM" at bounding box center [268, 53] width 91 height 7
click at [327, 53] on span "In 5m" at bounding box center [327, 53] width 7 height 3
type input "[DATE]"
click at [230, 55] on input "10:01 AM" at bounding box center [268, 53] width 91 height 7
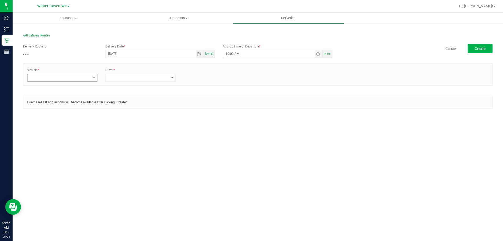
type input "10:00 AM"
click at [40, 80] on span at bounding box center [58, 77] width 63 height 7
type input "31"
click at [51, 97] on li "FL-ESCAPE-31" at bounding box center [62, 100] width 70 height 9
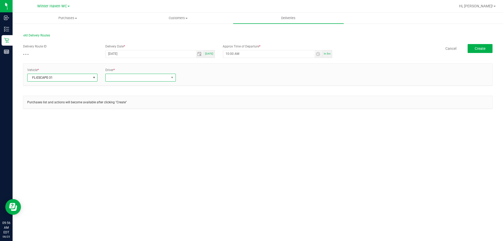
click at [146, 76] on span at bounding box center [137, 77] width 63 height 7
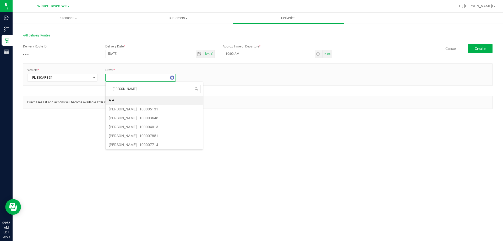
type input "[PERSON_NAME]"
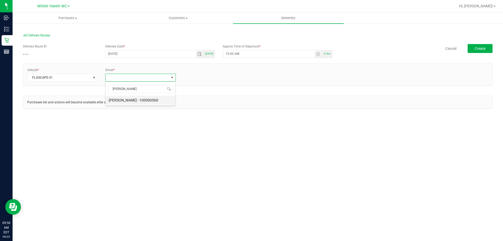
click at [125, 100] on li "[PERSON_NAME] - 100006560" at bounding box center [141, 100] width 70 height 9
click at [190, 74] on link "+ Add Driver" at bounding box center [192, 76] width 17 height 4
drag, startPoint x: 196, startPoint y: 76, endPoint x: 199, endPoint y: 77, distance: 3.6
click at [196, 76] on span at bounding box center [215, 77] width 63 height 7
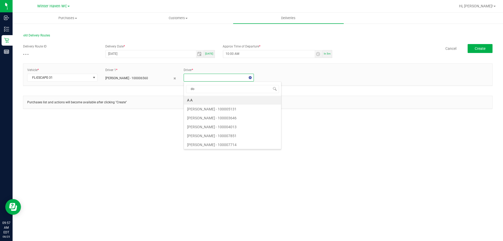
type input "dod"
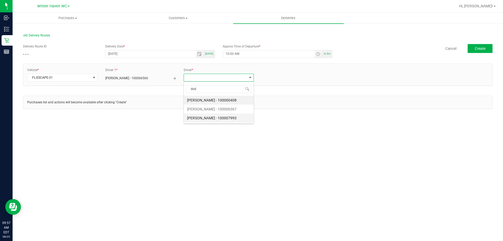
click at [219, 117] on li "[PERSON_NAME] - 100007993" at bounding box center [219, 117] width 70 height 9
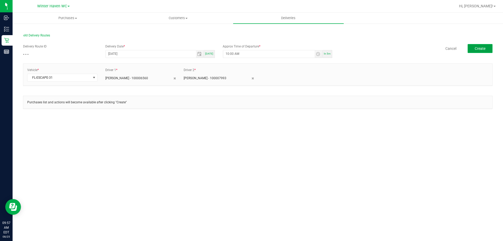
click at [477, 52] on button "Create" at bounding box center [479, 48] width 25 height 9
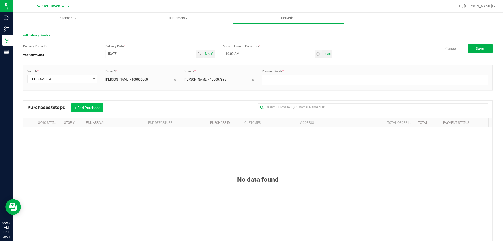
click at [93, 106] on button "+ Add Purchase" at bounding box center [87, 107] width 32 height 9
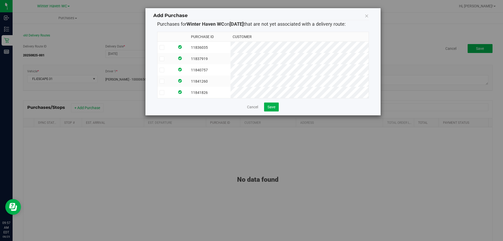
drag, startPoint x: 163, startPoint y: 49, endPoint x: 162, endPoint y: 59, distance: 9.8
click at [163, 50] on td at bounding box center [165, 48] width 17 height 12
click at [162, 59] on icon at bounding box center [161, 59] width 3 height 0
click at [0, 0] on input "checkbox" at bounding box center [0, 0] width 0 height 0
click at [162, 70] on icon at bounding box center [161, 70] width 3 height 0
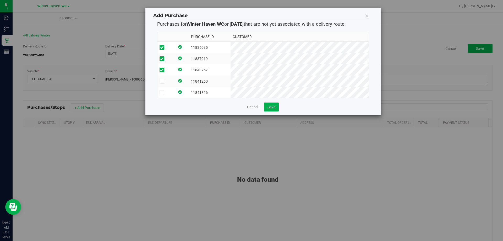
click at [0, 0] on input "checkbox" at bounding box center [0, 0] width 0 height 0
click at [162, 81] on icon at bounding box center [161, 81] width 3 height 0
click at [0, 0] on input "checkbox" at bounding box center [0, 0] width 0 height 0
drag, startPoint x: 161, startPoint y: 92, endPoint x: 197, endPoint y: 101, distance: 37.3
click at [161, 92] on icon at bounding box center [161, 92] width 3 height 0
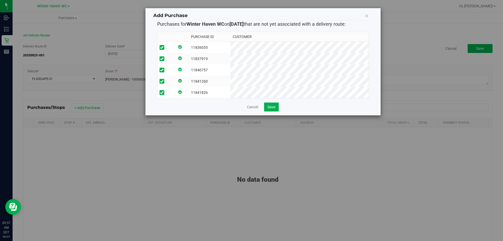
click at [0, 0] on input "checkbox" at bounding box center [0, 0] width 0 height 0
click at [270, 109] on span "Save" at bounding box center [271, 107] width 8 height 4
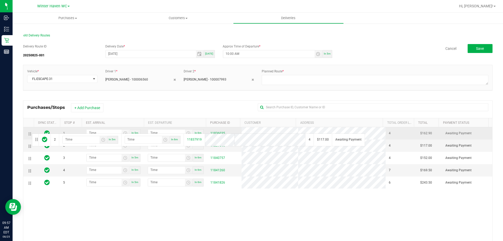
drag, startPoint x: 30, startPoint y: 145, endPoint x: 31, endPoint y: 133, distance: 12.4
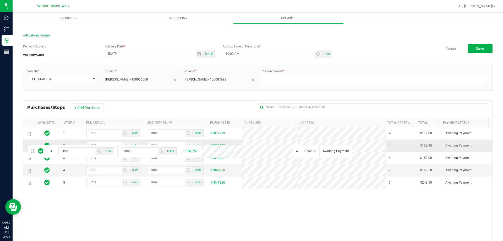
drag, startPoint x: 30, startPoint y: 158, endPoint x: 27, endPoint y: 144, distance: 14.2
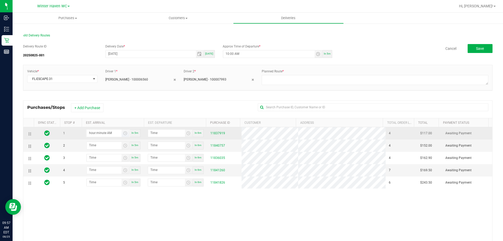
click at [109, 131] on input "hour:minute AM" at bounding box center [104, 132] width 35 height 7
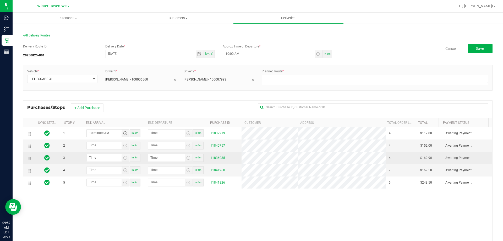
type input "10:03 AM"
type input "10:04 AM"
type input "10:30 AM"
type input "10:31 AM"
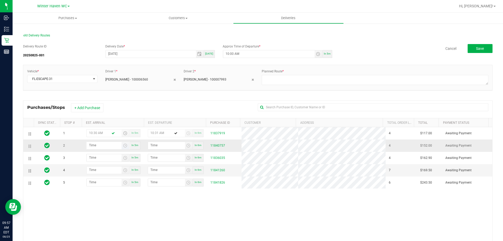
type input "10:30 AM"
click at [101, 143] on input "hour:minute AM" at bounding box center [104, 145] width 35 height 7
type input "11:00 AM"
type input "11:01 AM"
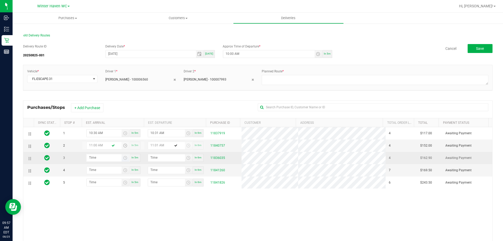
type input "11:00 AM"
click at [113, 158] on input "hour:minute AM" at bounding box center [104, 157] width 35 height 7
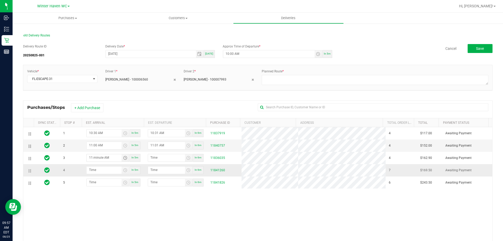
type input "11:02 AM"
type input "11:03 AM"
type input "11:20 AM"
type input "11:21 AM"
type input "11:20 AM"
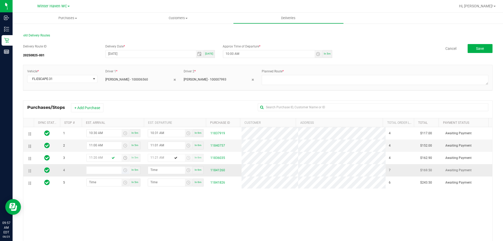
type input "hour:minute AM"
click at [103, 169] on input "hour:minute AM" at bounding box center [104, 169] width 35 height 7
type input "12:00 AM"
type input "12:01 AM"
type input "12:00 PM"
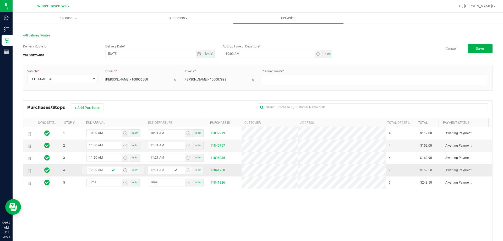
type input "12:01 PM"
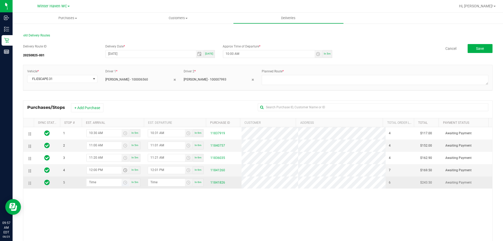
type input "12:00 PM"
click at [97, 183] on input "hour:minute AM" at bounding box center [104, 182] width 35 height 7
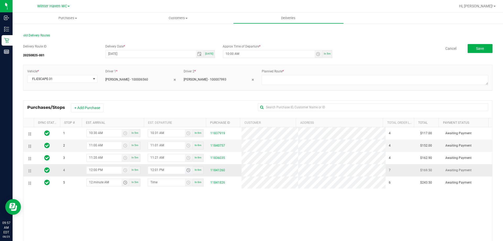
type input "12:05 AM"
type input "12:06 AM"
type input "12:50 AM"
type input "12:51 AM"
type input "12:50 PM"
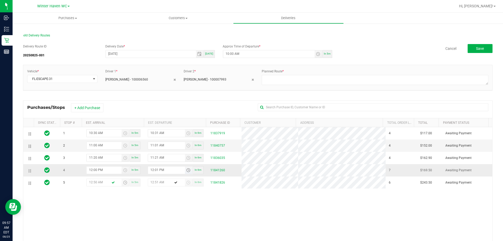
type input "12:51 PM"
type input "12:50 PM"
click at [369, 78] on textarea at bounding box center [375, 80] width 226 height 10
type textarea "1"
click at [475, 51] on button "Save" at bounding box center [479, 48] width 25 height 9
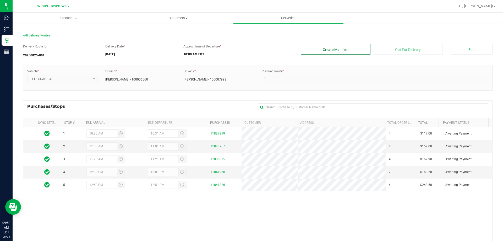
click at [335, 49] on button "Create Manifest" at bounding box center [336, 49] width 70 height 10
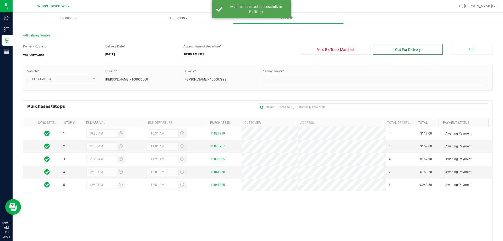
click at [398, 50] on button "Out For Delivery" at bounding box center [408, 49] width 70 height 10
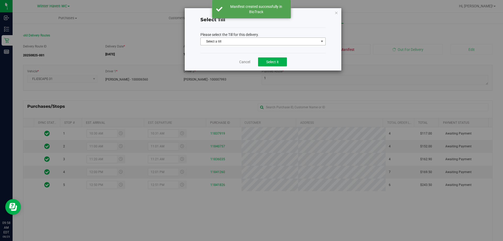
click at [290, 40] on span "Select a till" at bounding box center [260, 41] width 118 height 7
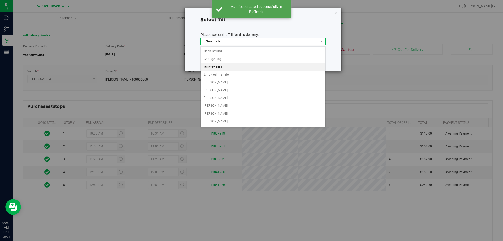
click at [237, 66] on li "Delivery Till 1" at bounding box center [263, 67] width 125 height 8
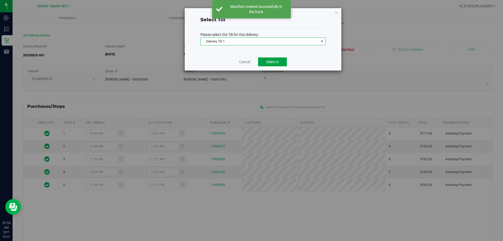
click at [267, 61] on span "Select it" at bounding box center [272, 62] width 13 height 4
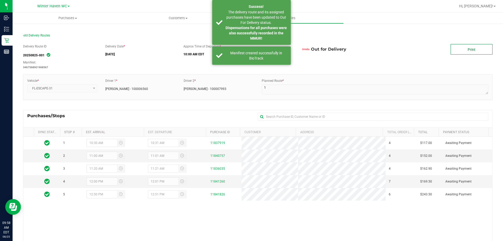
click at [467, 52] on link "Print" at bounding box center [471, 49] width 42 height 10
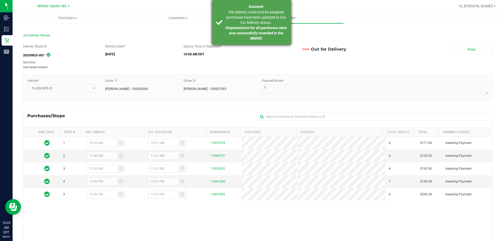
click at [251, 23] on span "The delivery route and its assigned purchases have been updated to Out For Deli…" at bounding box center [256, 17] width 60 height 15
